Goal: Transaction & Acquisition: Register for event/course

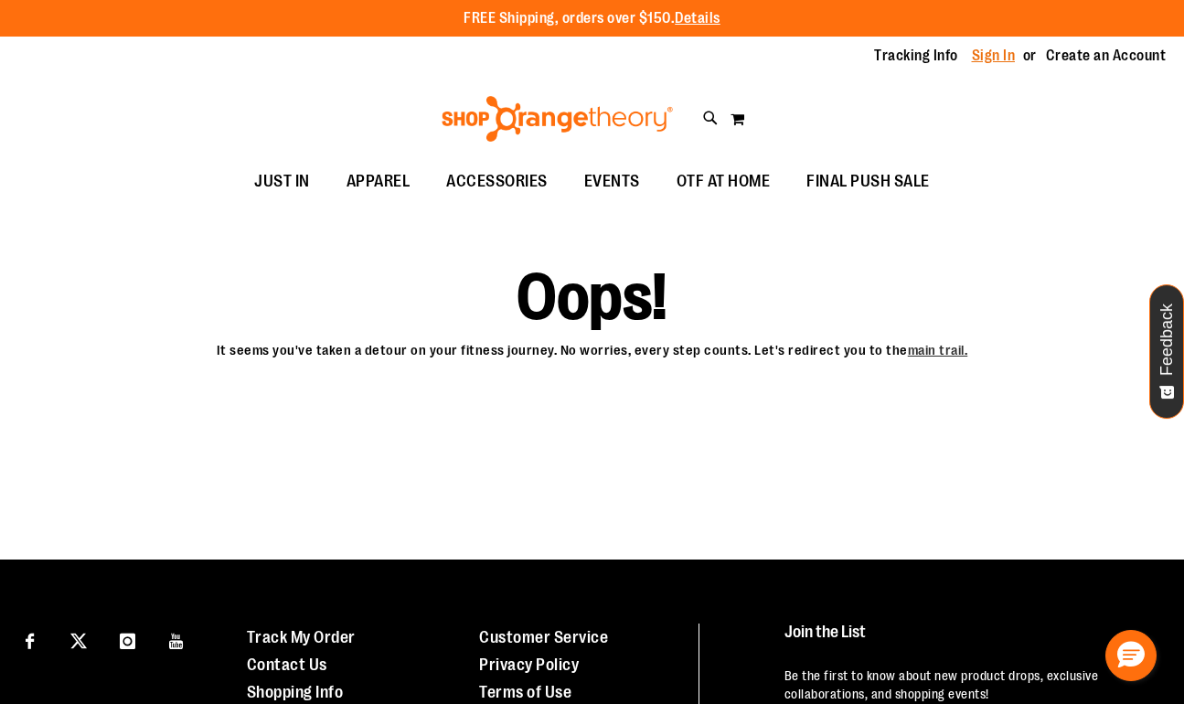
click at [982, 58] on link "Sign In" at bounding box center [994, 56] width 44 height 20
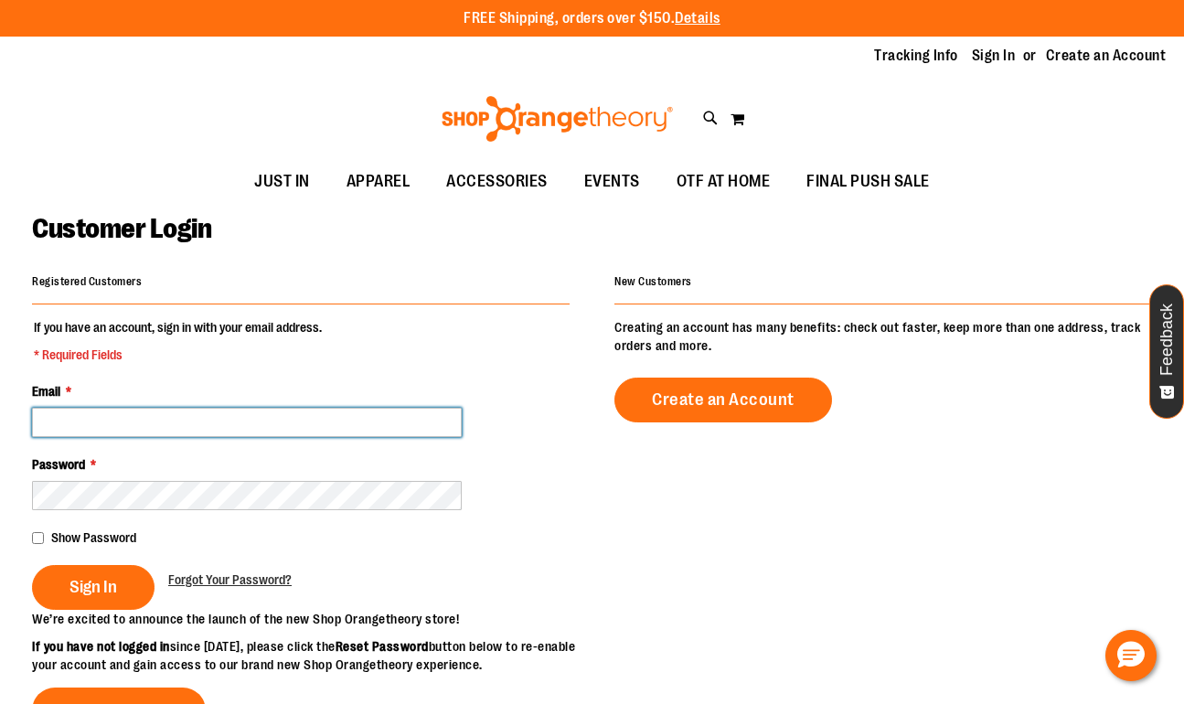
click at [290, 420] on input "Email *" at bounding box center [247, 422] width 430 height 29
type input "**********"
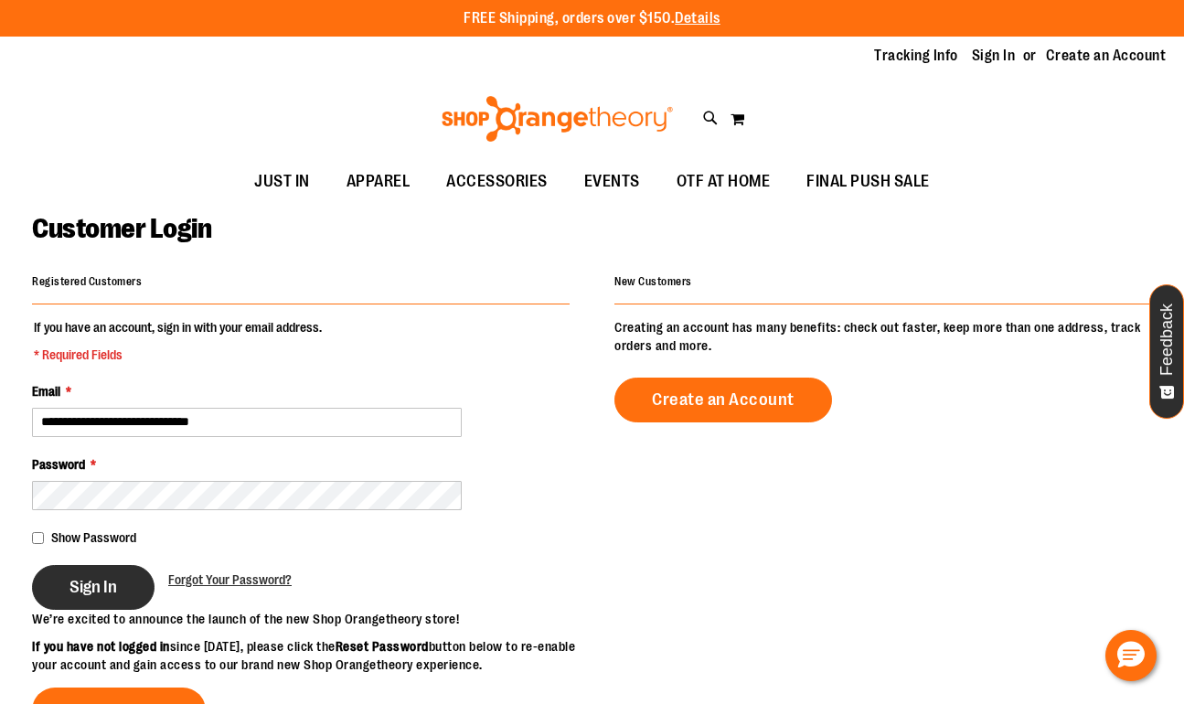
click at [95, 583] on span "Sign In" at bounding box center [93, 587] width 48 height 20
click at [607, 179] on span "EVENTS" at bounding box center [612, 181] width 56 height 41
click at [101, 585] on div "Sign In" at bounding box center [100, 587] width 136 height 45
